Goal: Complete application form: Complete application form

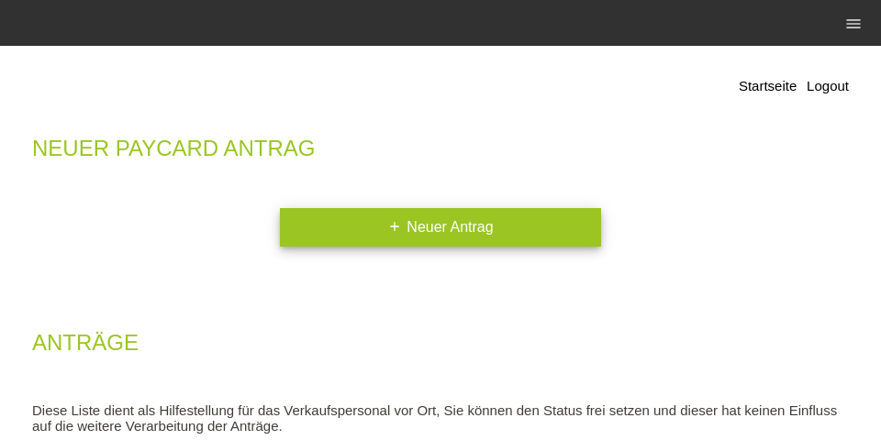
click at [460, 225] on link "add Neuer Antrag" at bounding box center [440, 227] width 321 height 39
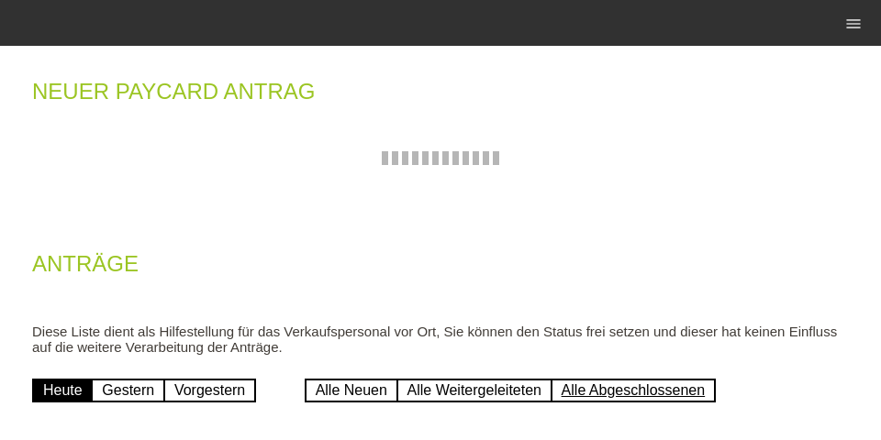
scroll to position [146, 0]
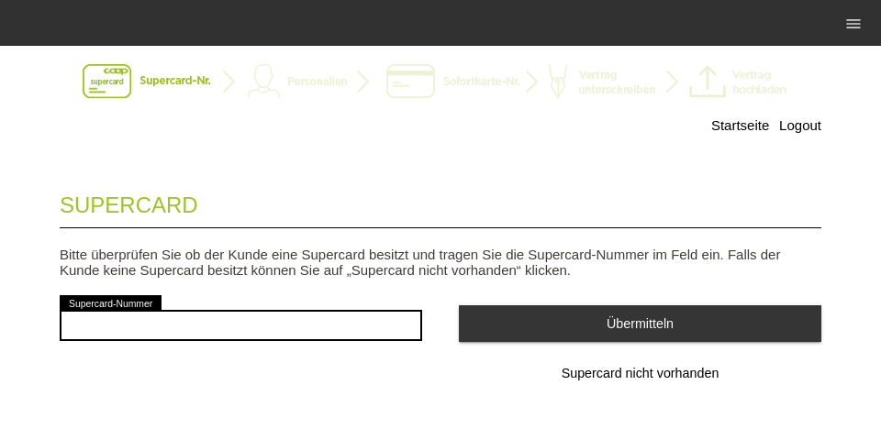
scroll to position [60, 0]
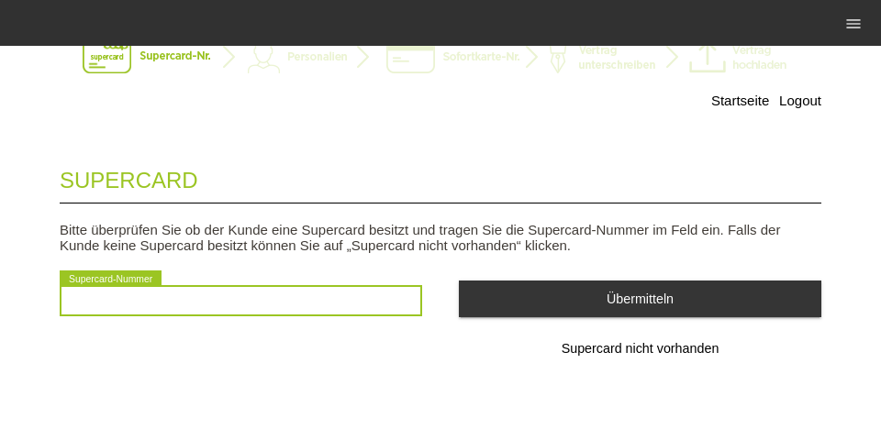
click at [257, 292] on input "text" at bounding box center [241, 300] width 362 height 31
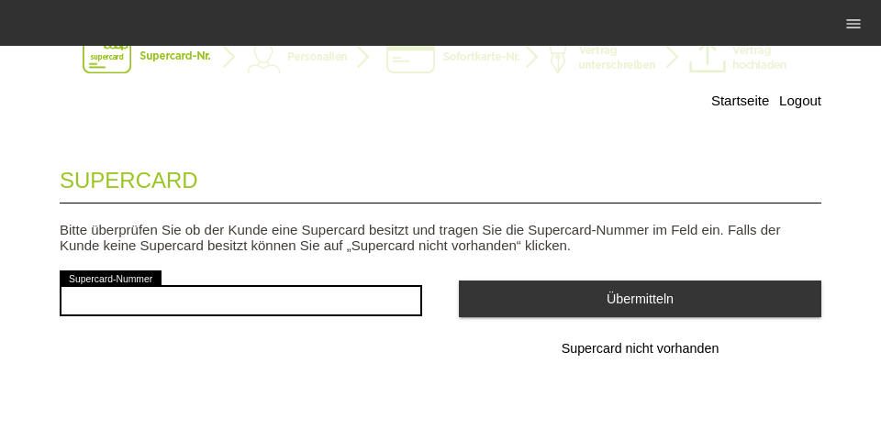
click at [615, 357] on button "Supercard nicht vorhanden" at bounding box center [640, 349] width 362 height 37
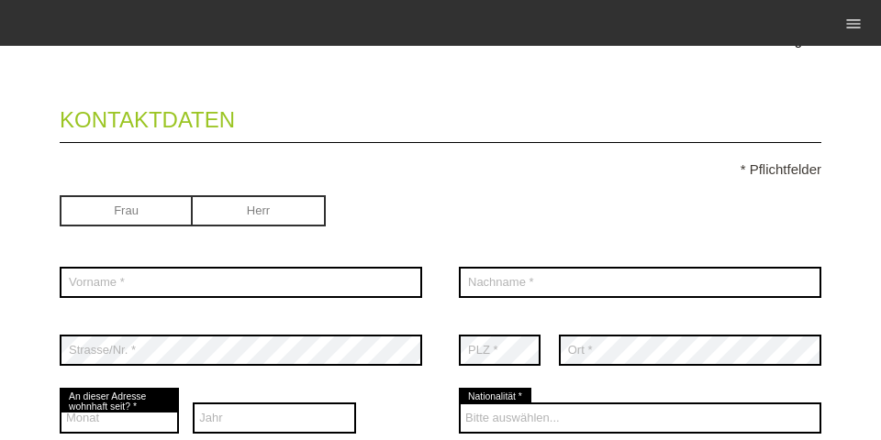
scroll to position [117, 0]
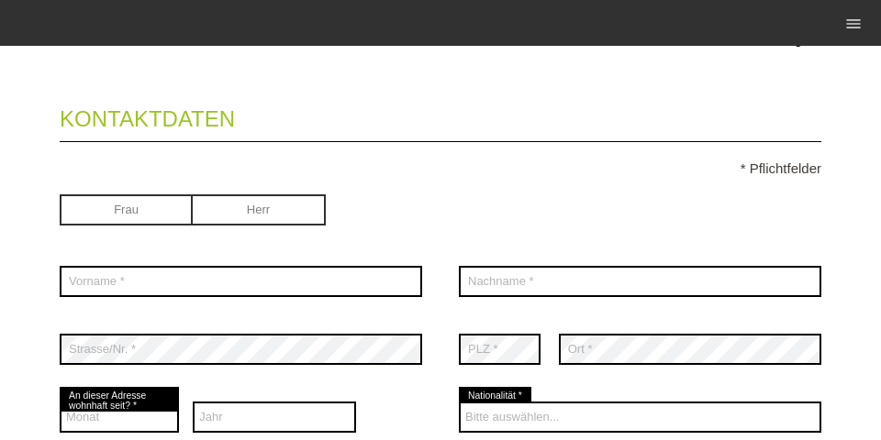
click at [152, 201] on input "radio" at bounding box center [126, 208] width 133 height 28
radio input "true"
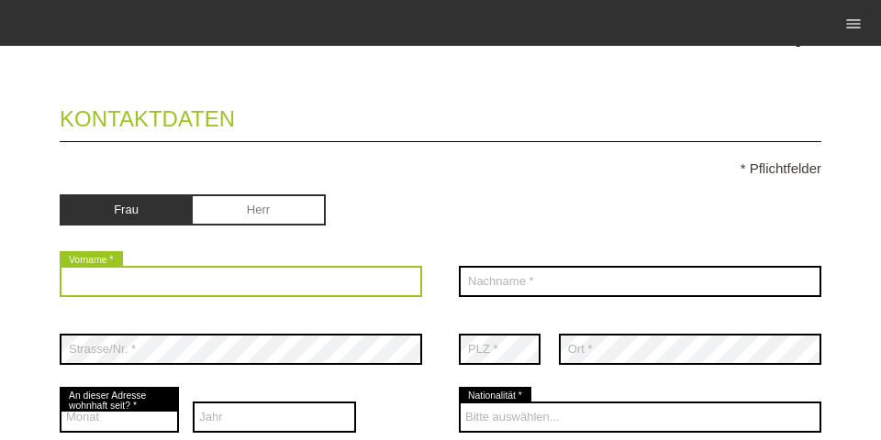
click at [174, 276] on input "text" at bounding box center [241, 281] width 362 height 31
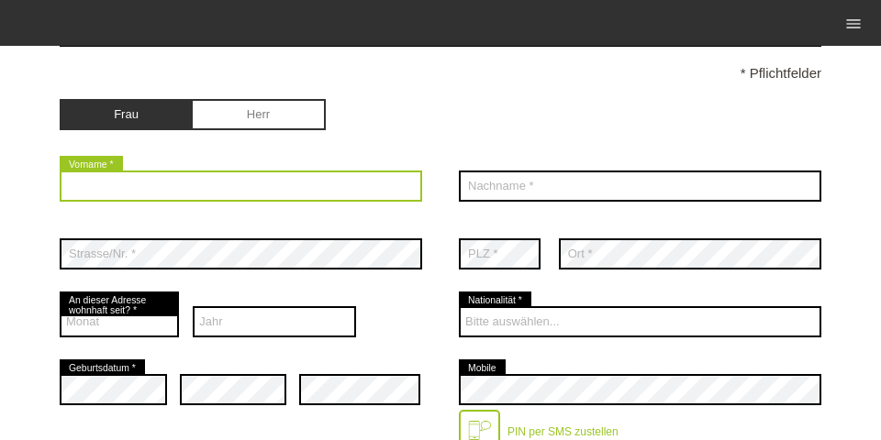
scroll to position [235, 0]
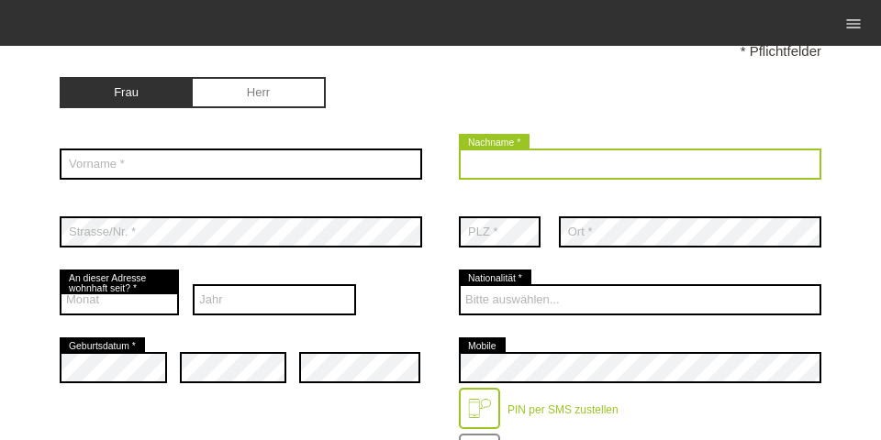
click at [484, 169] on input "text" at bounding box center [640, 164] width 362 height 31
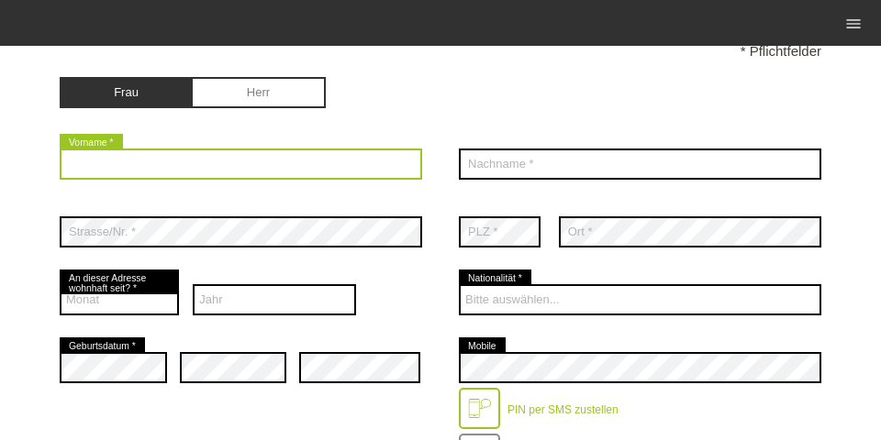
click at [387, 156] on input "text" at bounding box center [241, 164] width 362 height 31
type input "Runak"
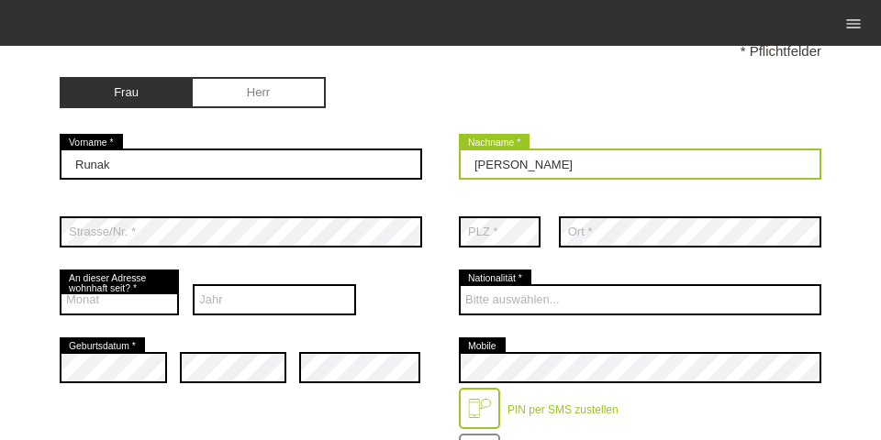
type input "Moradi"
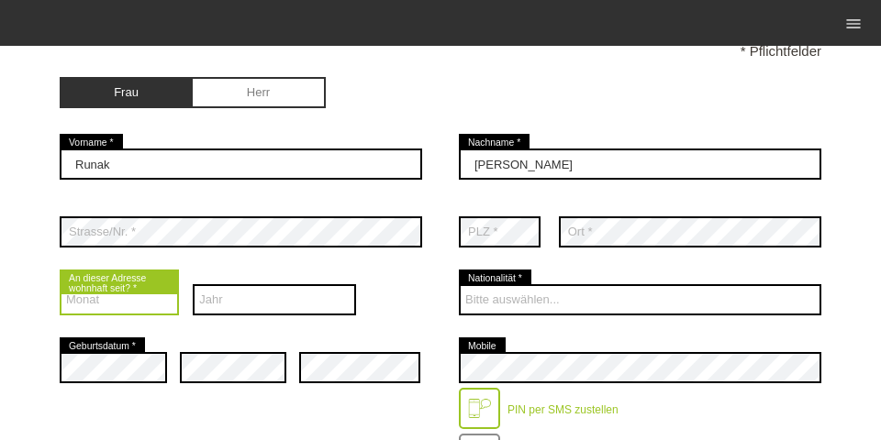
click at [128, 301] on select "Monat 01 02 03 04 05 06 07 08 09 10 11 12" at bounding box center [119, 299] width 119 height 31
select select "04"
click at [60, 286] on select "Monat 01 02 03 04 05 06 07 08 09 10 11 12" at bounding box center [119, 299] width 119 height 31
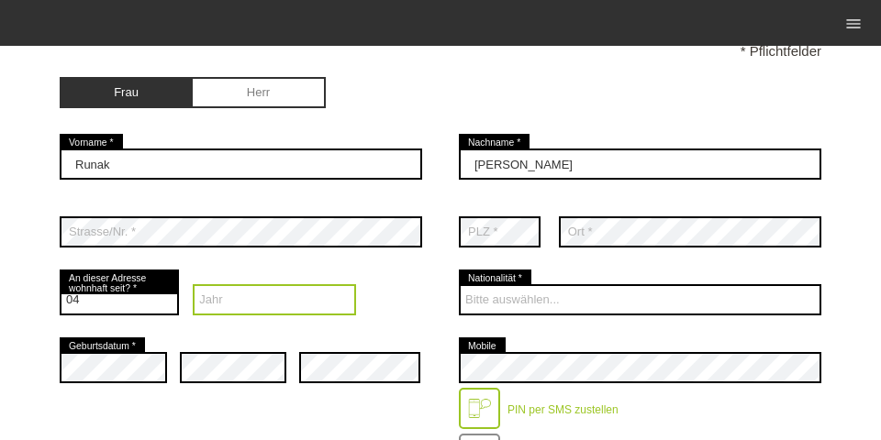
click at [221, 311] on select "Jahr 2025 2024 2023 2022 2021 2020 2019 2018 2017 2016" at bounding box center [274, 299] width 163 height 31
select select "2021"
click at [193, 286] on select "Jahr 2025 2024 2023 2022 2021 2020 2019 2018 2017 2016" at bounding box center [274, 299] width 163 height 31
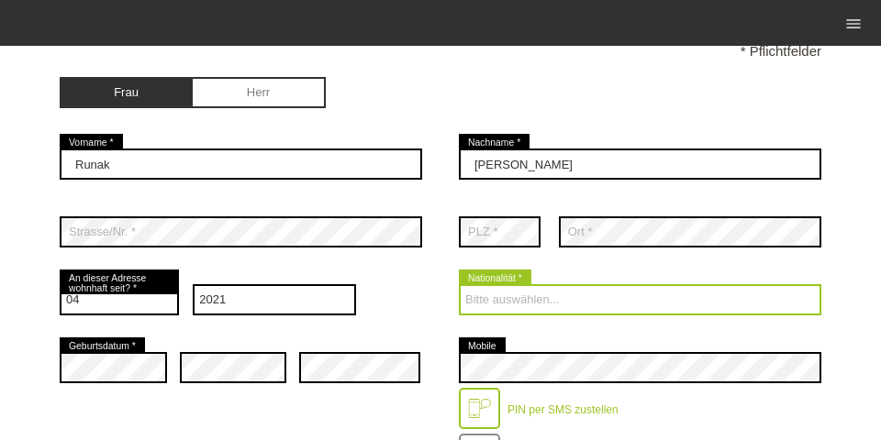
click at [471, 294] on select "Bitte auswählen... Schweiz Deutschland Liechtenstein Österreich ------------ Af…" at bounding box center [640, 299] width 362 height 31
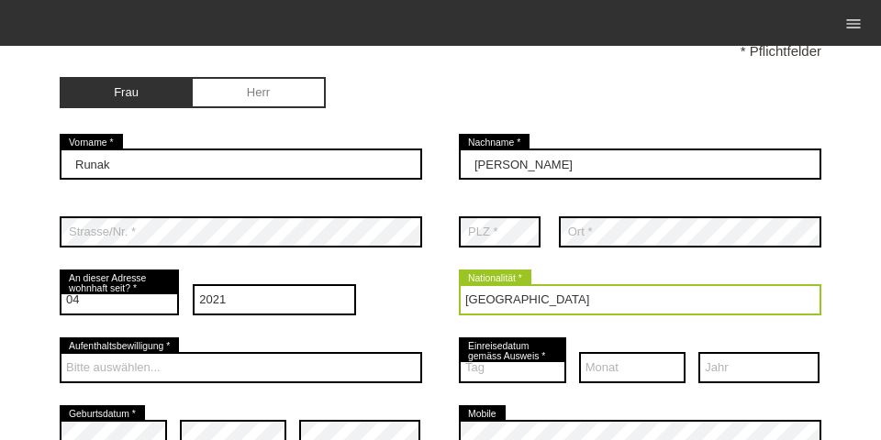
select select "IR"
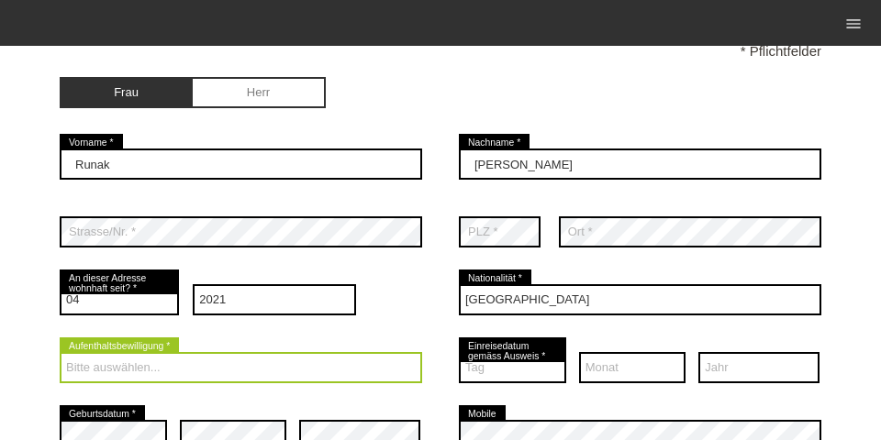
click at [304, 367] on select "Bitte auswählen... C B B - Flüchtlingsstatus Andere" at bounding box center [241, 367] width 362 height 31
select select "B"
click at [60, 354] on select "Bitte auswählen... C B B - Flüchtlingsstatus Andere" at bounding box center [241, 367] width 362 height 31
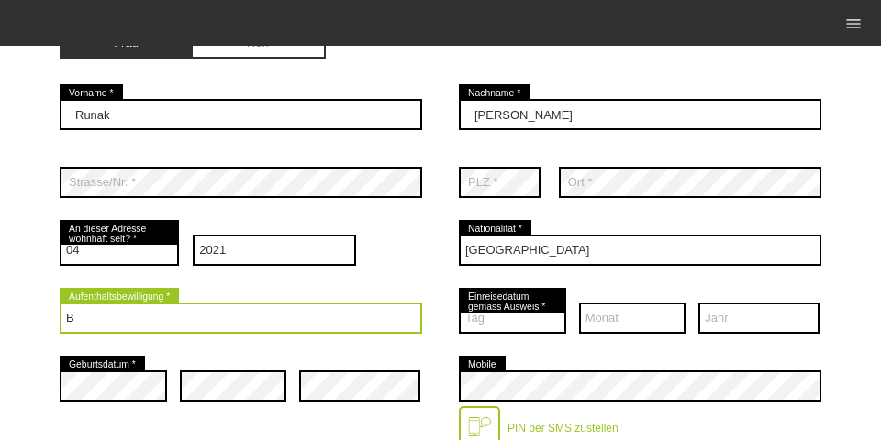
scroll to position [352, 0]
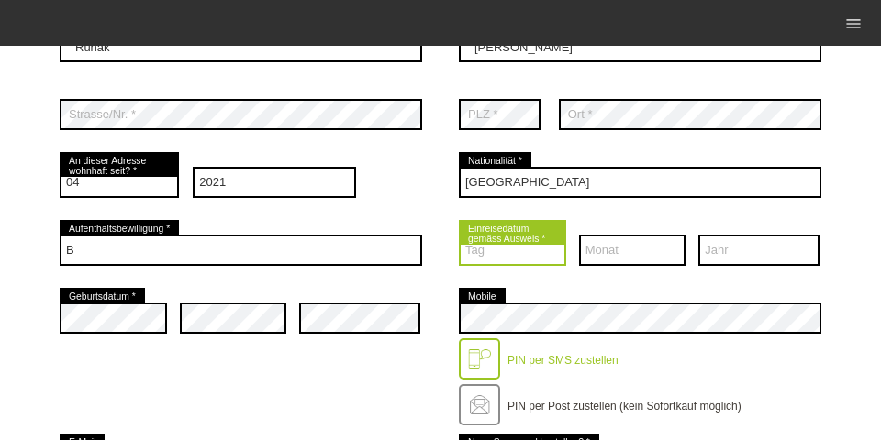
click at [517, 253] on select "Tag 01 02 03 04 05 06 07 08 09 10 11 12 13 14 15 16 17" at bounding box center [512, 250] width 107 height 31
select select "30"
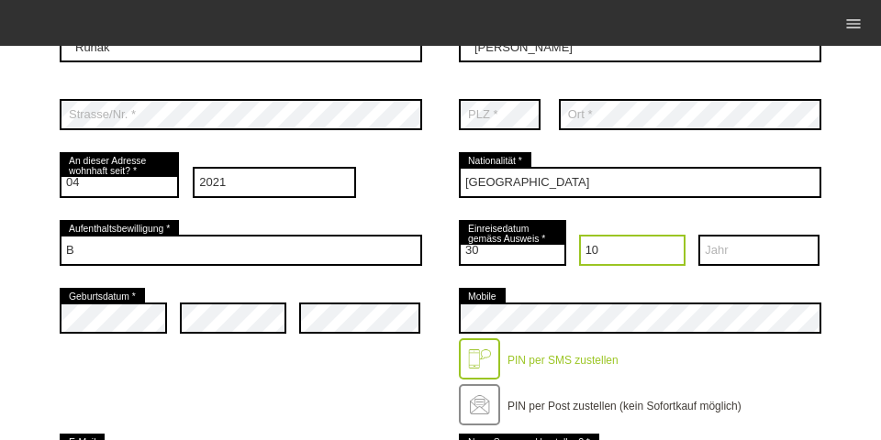
select select "12"
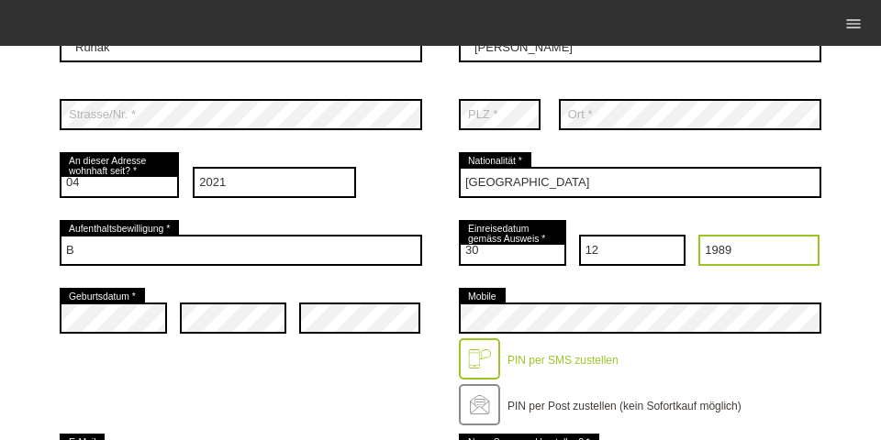
select select "1984"
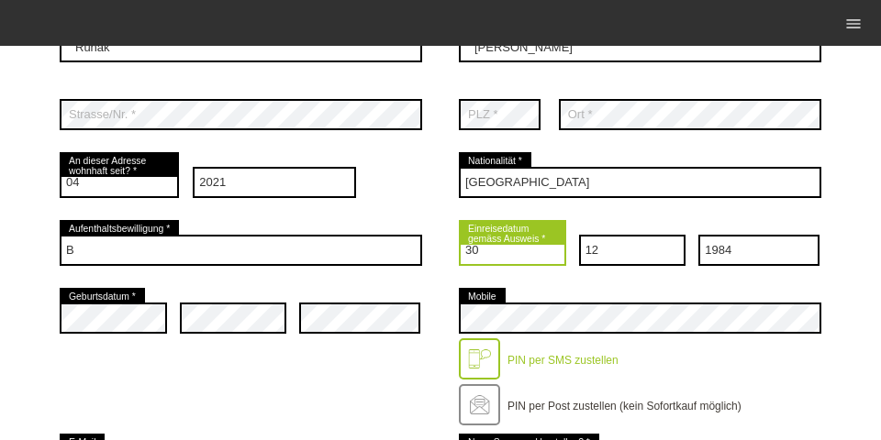
click at [503, 252] on select "Tag 01 02 03 04 05 06 07 08 09 10 11 12 13 14 15 16 17" at bounding box center [512, 250] width 107 height 31
select select "11"
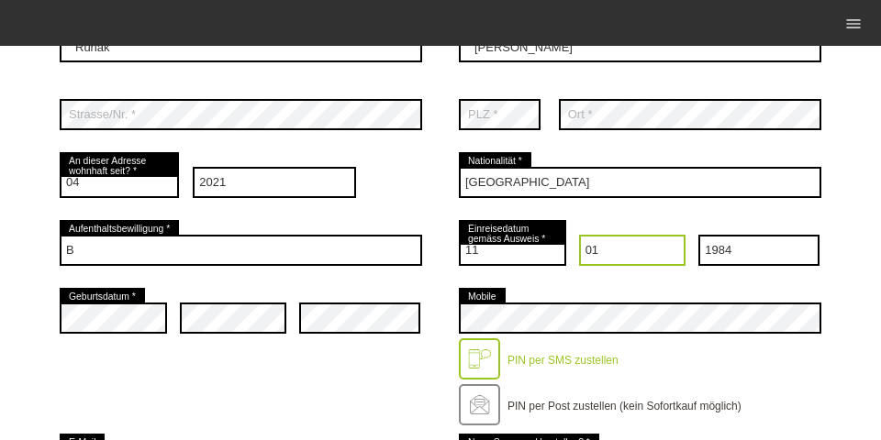
select select "03"
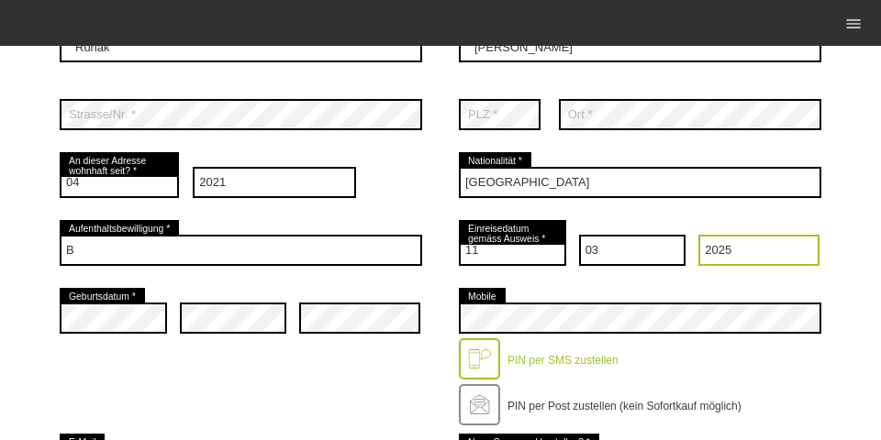
select select "2019"
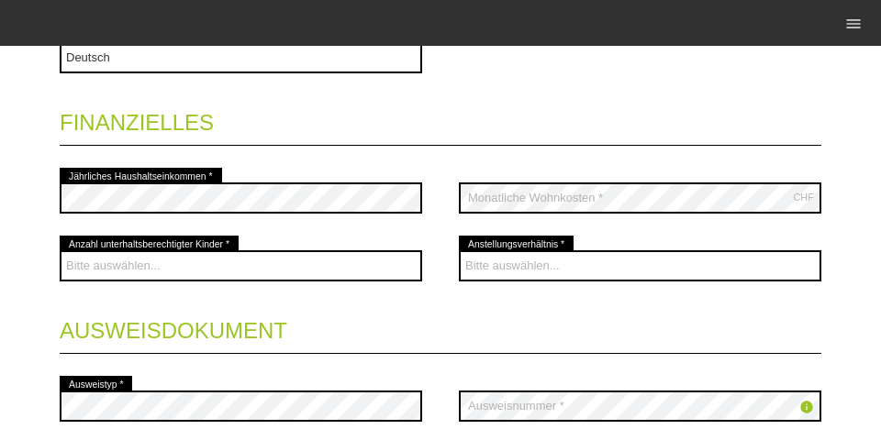
scroll to position [845, 0]
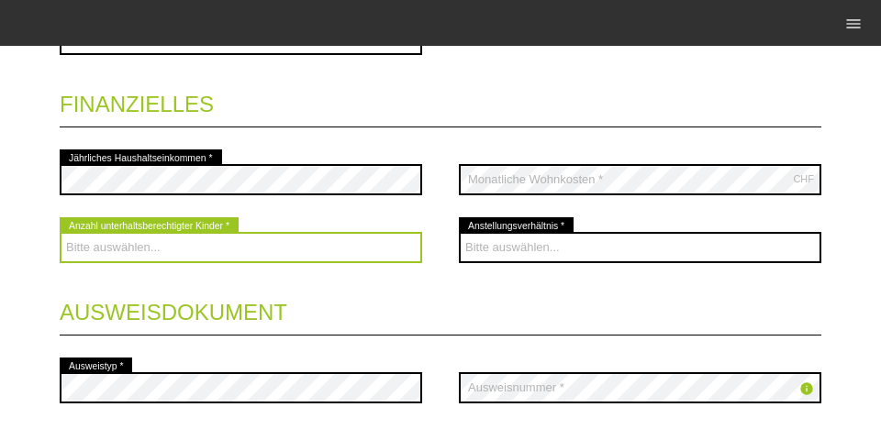
click at [238, 253] on select "Bitte auswählen... 0 1 2 3 4 5 6 7 8 9" at bounding box center [241, 247] width 362 height 31
select select "1"
click at [60, 234] on select "Bitte auswählen... 0 1 2 3 4 5 6 7 8 9" at bounding box center [241, 247] width 362 height 31
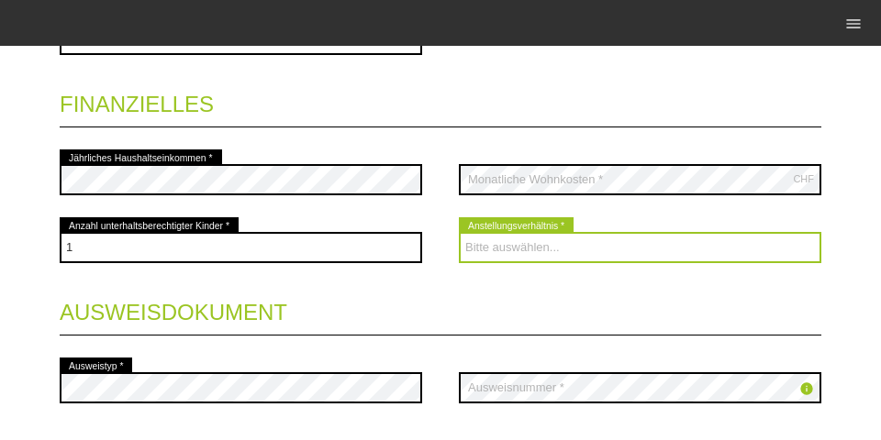
click at [519, 244] on select "Bitte auswählen... Unbefristet Befristet Lehrling/Student Pensioniert Nicht arb…" at bounding box center [640, 247] width 362 height 31
select select "UNLIMITED"
click at [459, 234] on select "Bitte auswählen... Unbefristet Befristet Lehrling/Student Pensioniert Nicht arb…" at bounding box center [640, 247] width 362 height 31
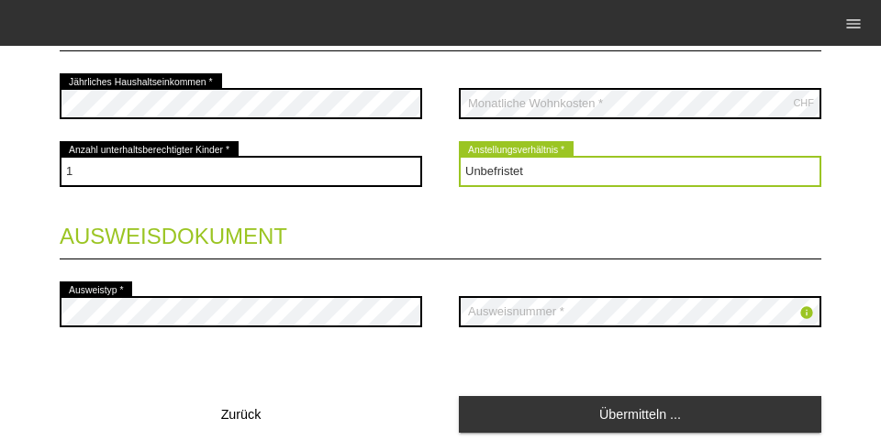
scroll to position [992, 0]
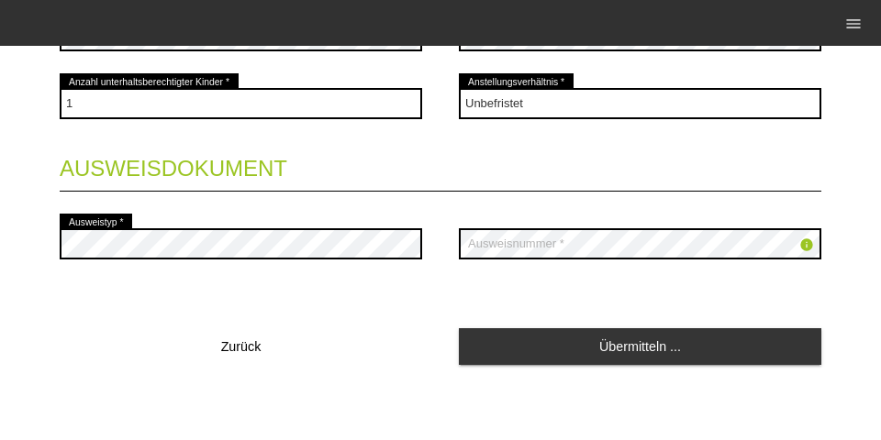
click at [573, 351] on link "Übermitteln ..." at bounding box center [640, 346] width 362 height 36
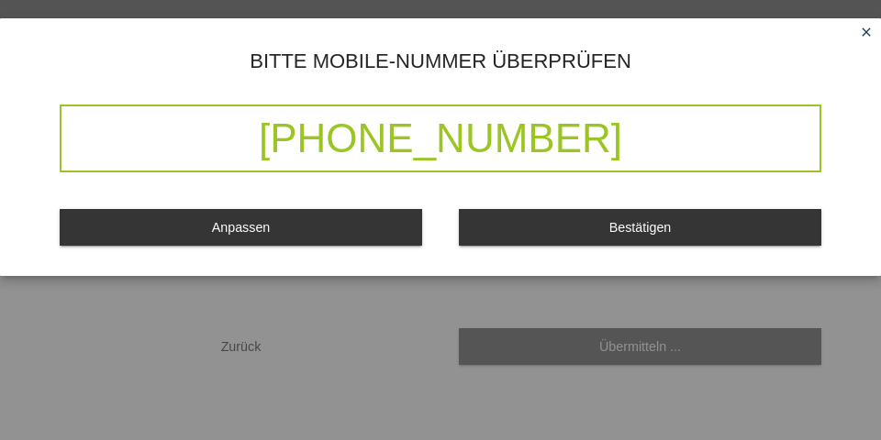
drag, startPoint x: 635, startPoint y: 130, endPoint x: 62, endPoint y: 122, distance: 572.4
click at [79, 119] on div "+41 77 956 69 18" at bounding box center [440, 139] width 761 height 68
click at [482, 227] on button "Bestätigen" at bounding box center [640, 227] width 362 height 36
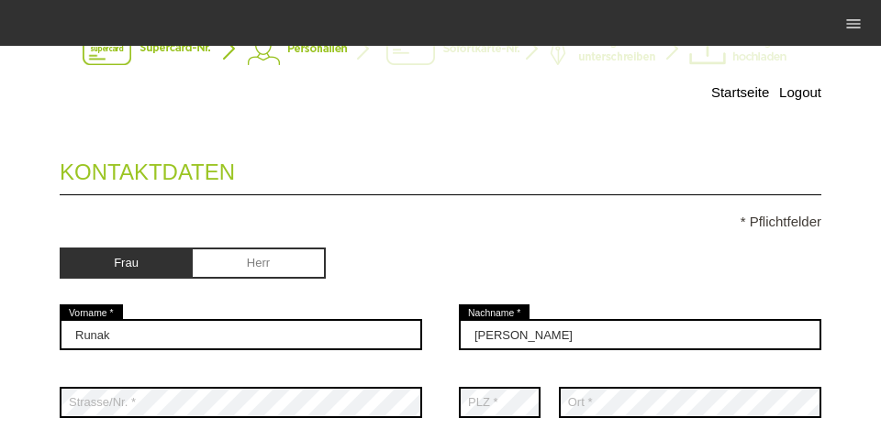
scroll to position [0, 0]
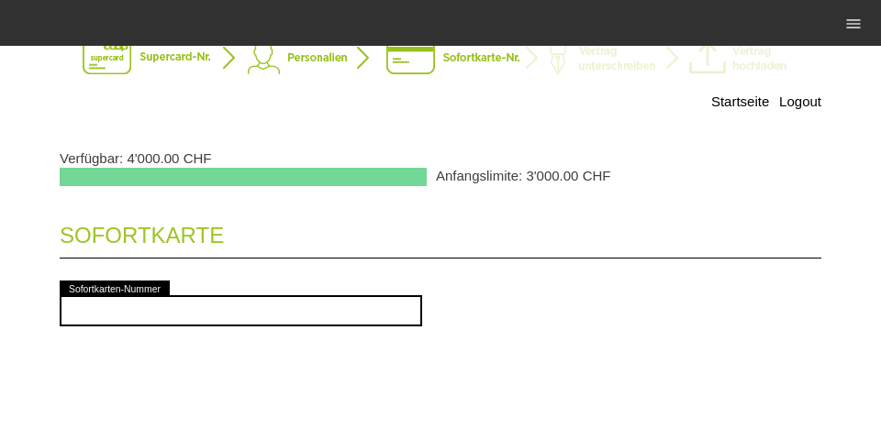
scroll to position [59, 0]
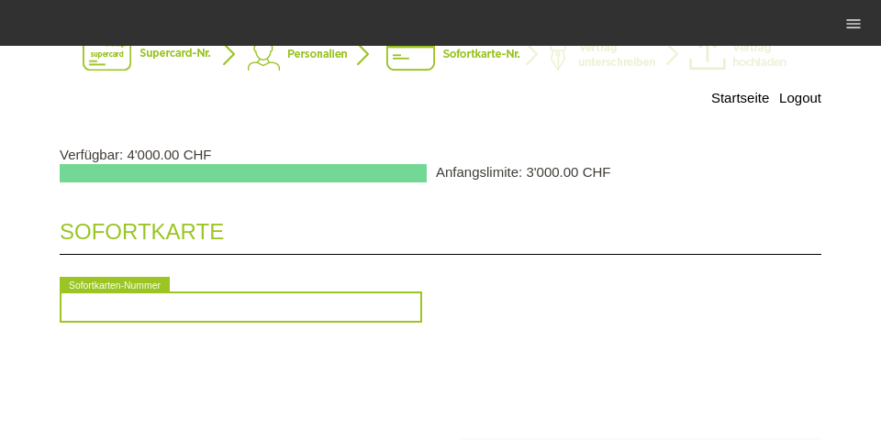
click at [295, 306] on input "text" at bounding box center [241, 307] width 362 height 31
type input "2090120343888"
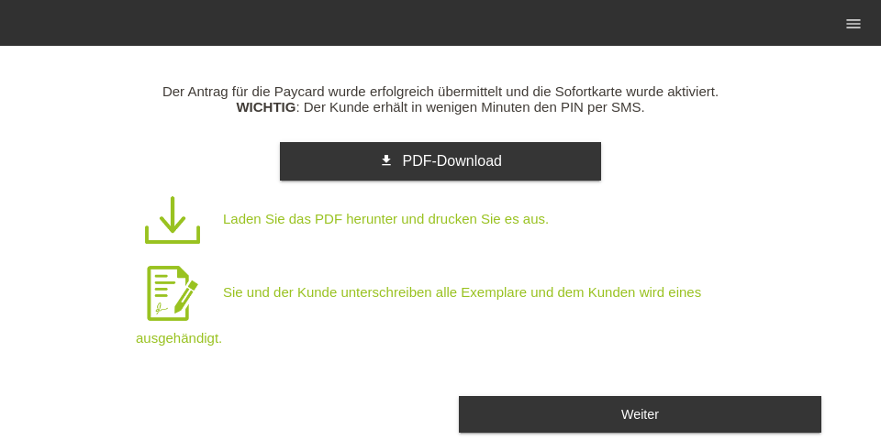
scroll to position [169, 0]
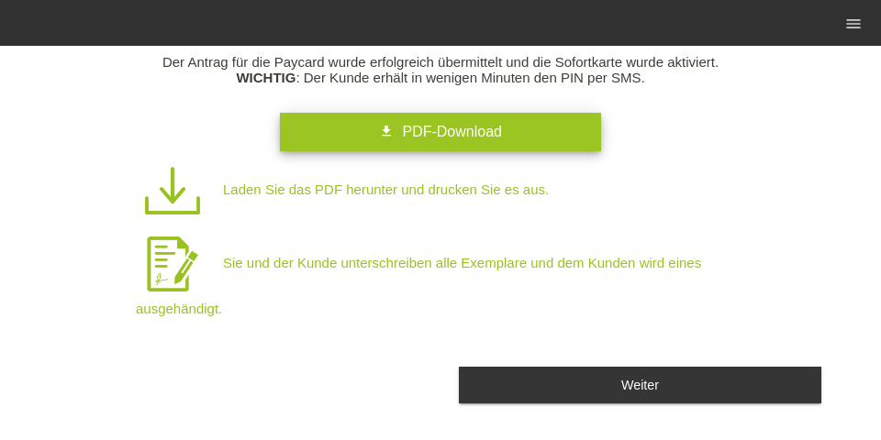
click at [443, 136] on span "PDF-Download" at bounding box center [451, 132] width 99 height 16
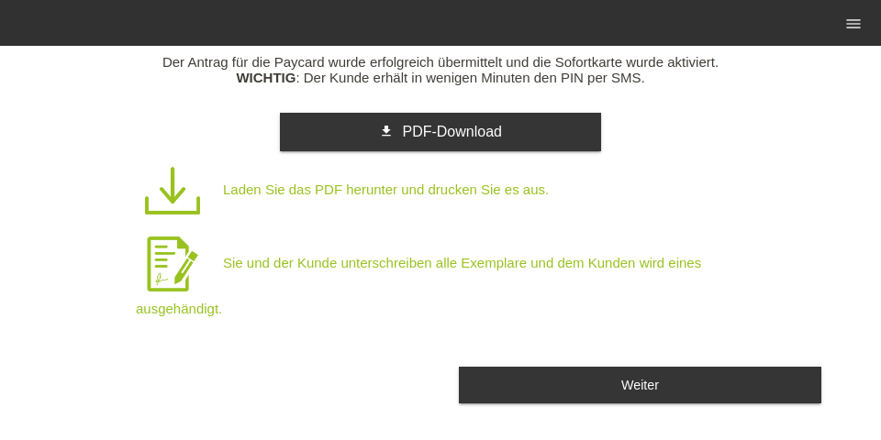
click at [414, 193] on p "Laden Sie das PDF herunter und drucken Sie es aus." at bounding box center [460, 190] width 648 height 73
click at [553, 382] on button "Weiter" at bounding box center [640, 385] width 362 height 36
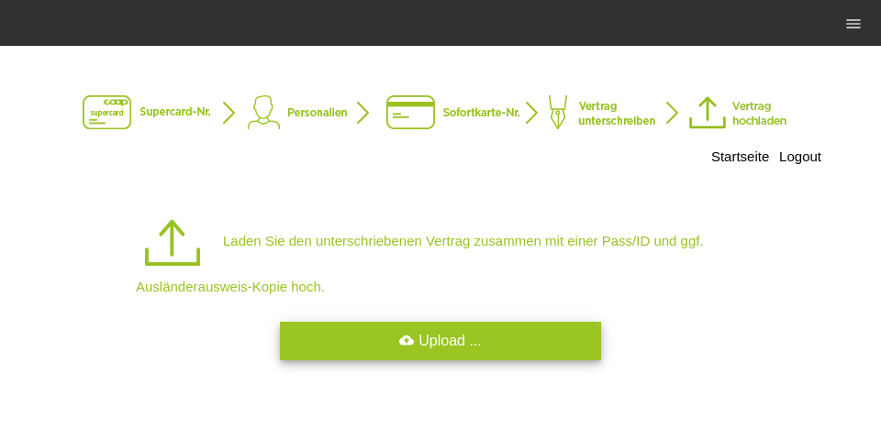
click at [554, 335] on link "cloud_upload Upload ..." at bounding box center [440, 341] width 321 height 39
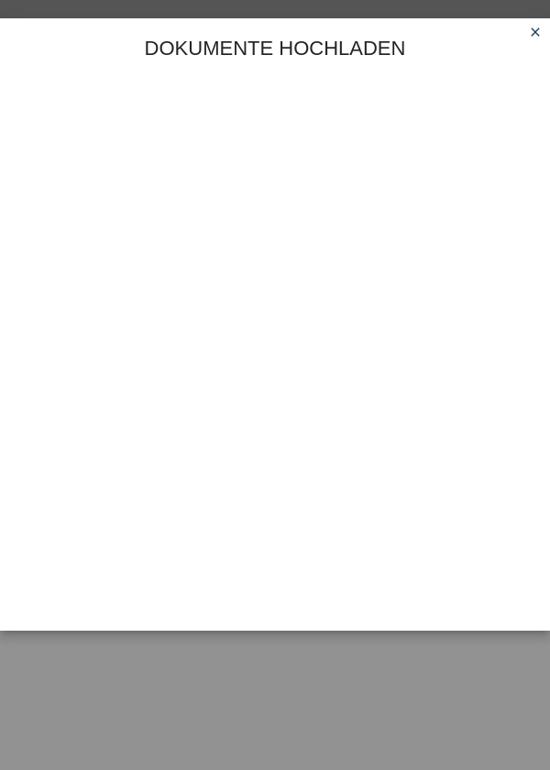
click at [535, 25] on icon "close" at bounding box center [535, 32] width 15 height 15
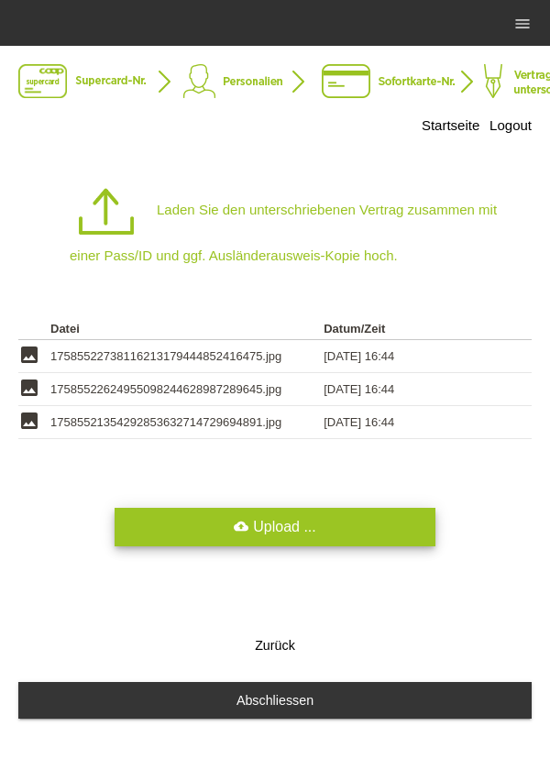
click at [393, 528] on link "cloud_upload Upload ..." at bounding box center [275, 527] width 321 height 39
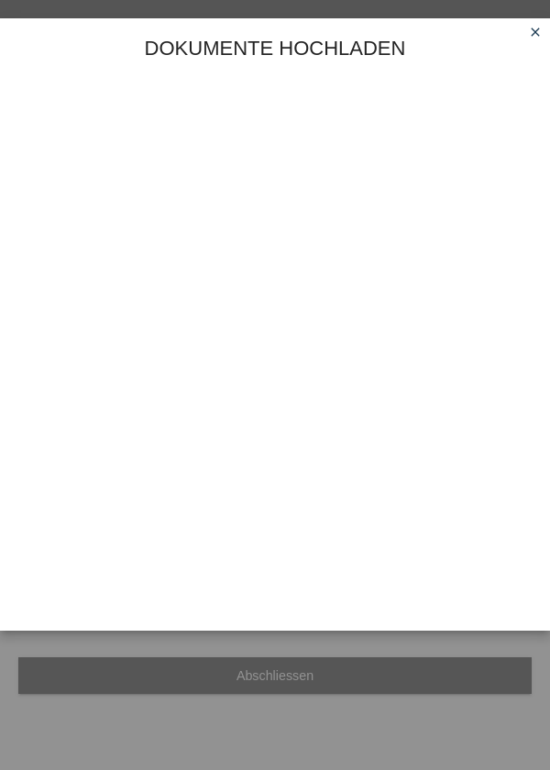
click at [533, 28] on icon "close" at bounding box center [535, 32] width 15 height 15
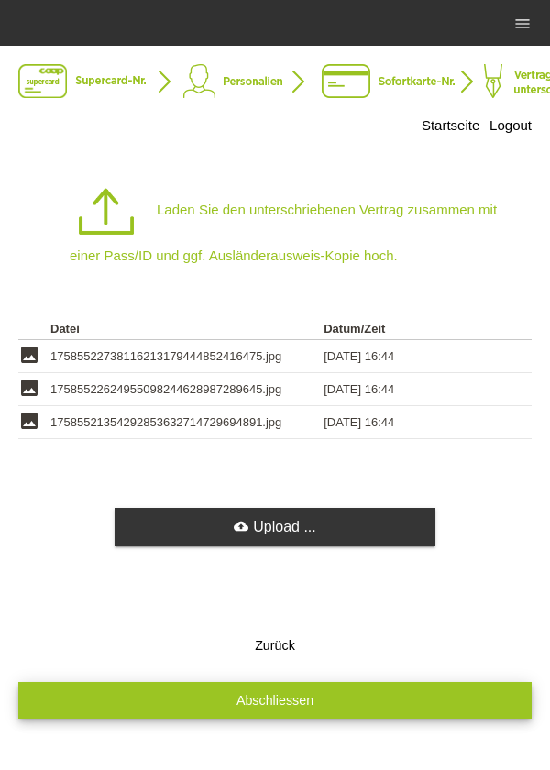
click at [433, 715] on button "Abschliessen" at bounding box center [275, 700] width 514 height 36
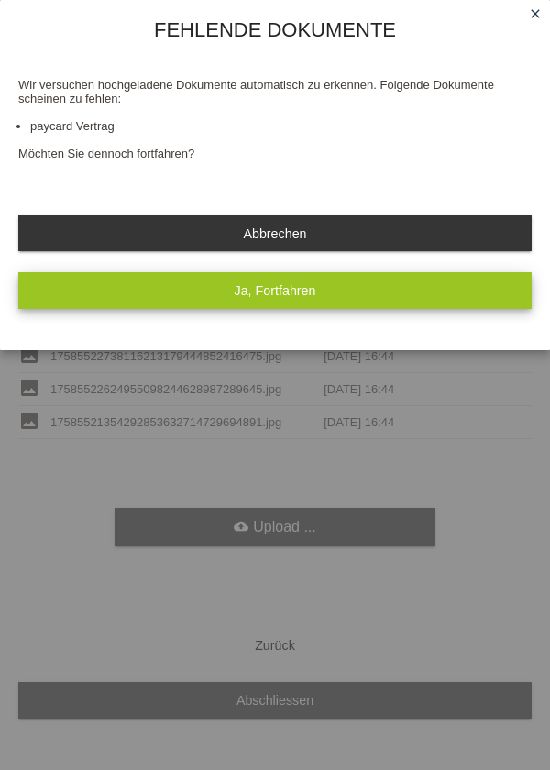
click at [77, 300] on button "Ja, Fortfahren" at bounding box center [275, 290] width 514 height 36
